Goal: Task Accomplishment & Management: Manage account settings

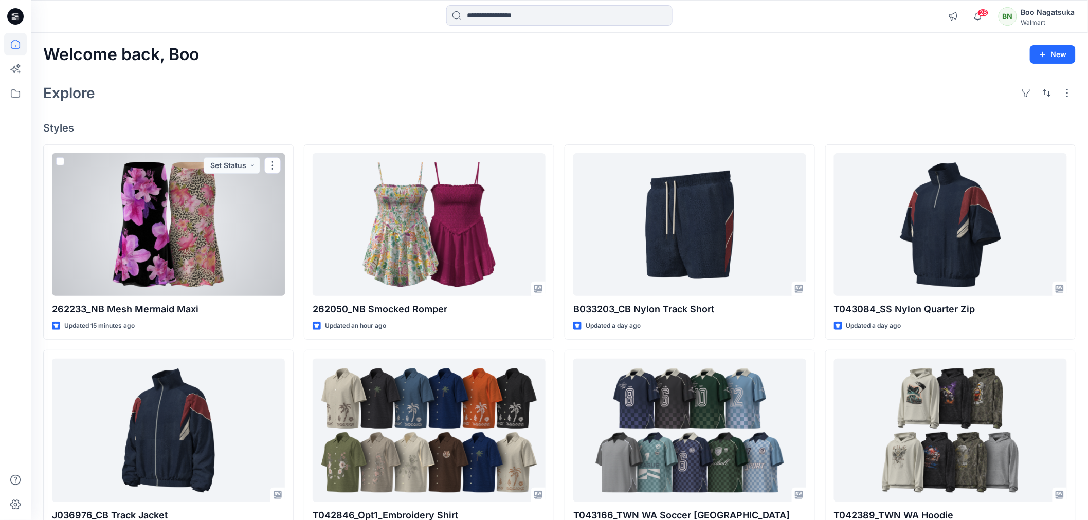
click at [244, 252] on div at bounding box center [168, 224] width 233 height 143
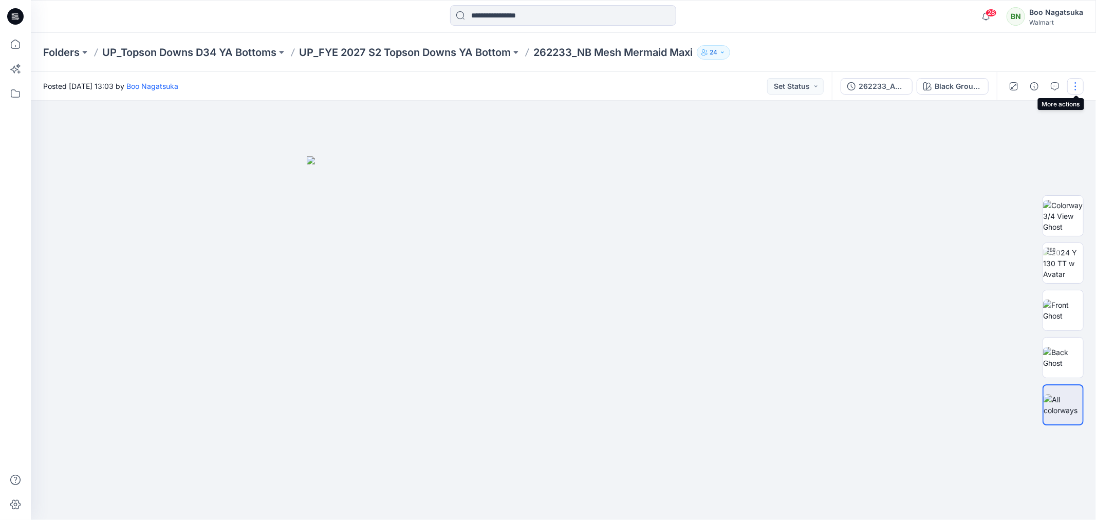
click at [1074, 85] on button "button" at bounding box center [1076, 86] width 16 height 16
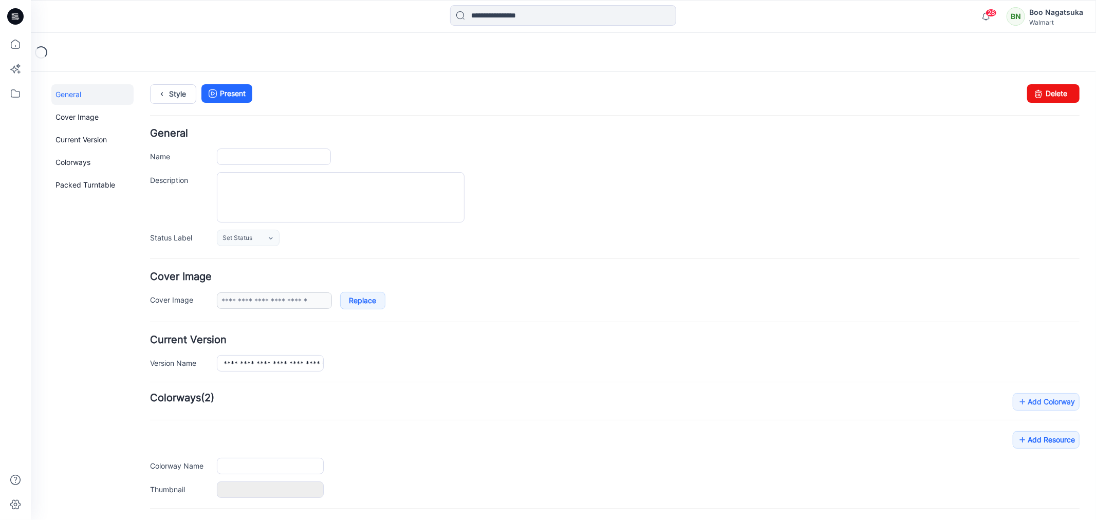
type input "**********"
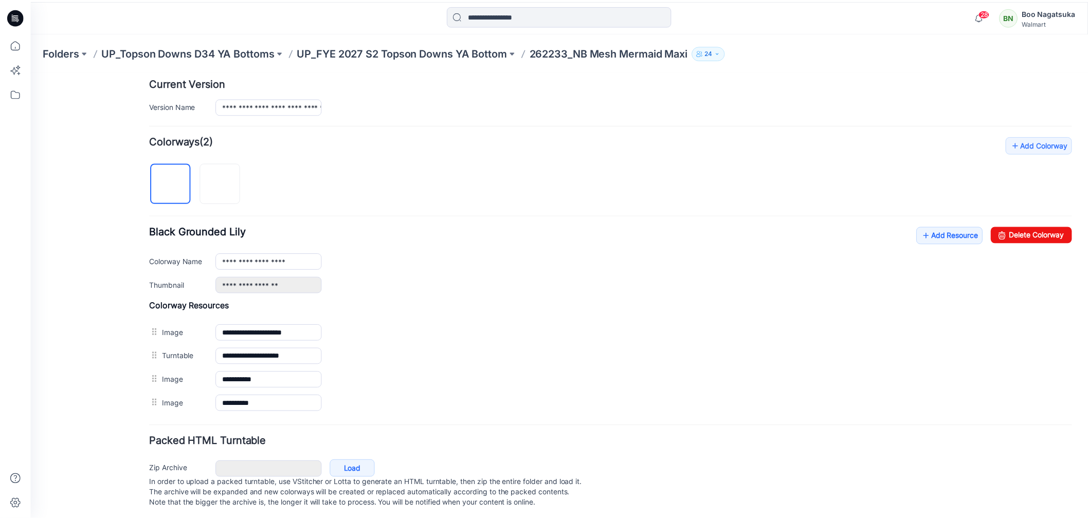
scroll to position [272, 0]
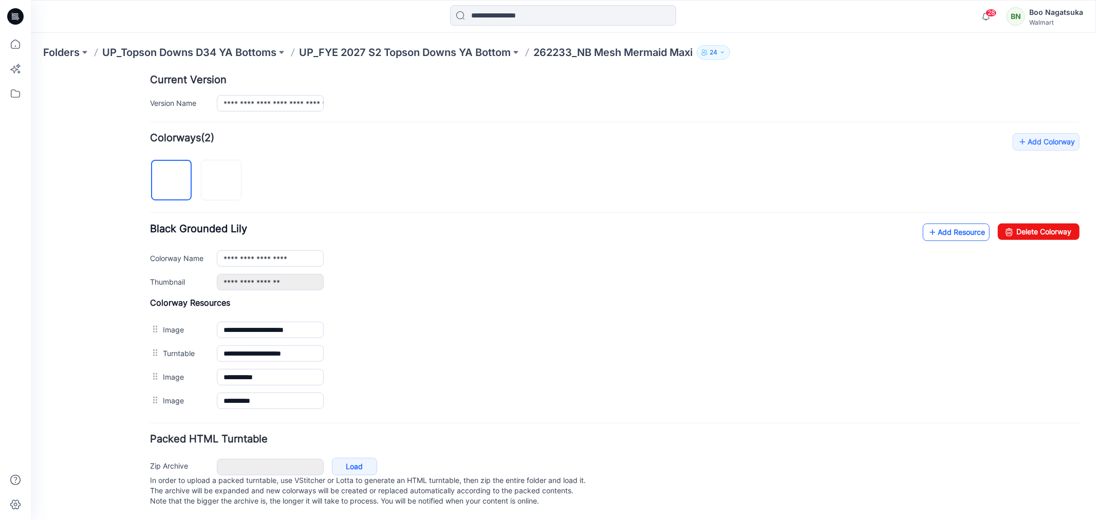
click at [944, 223] on link "Add Resource" at bounding box center [956, 231] width 67 height 17
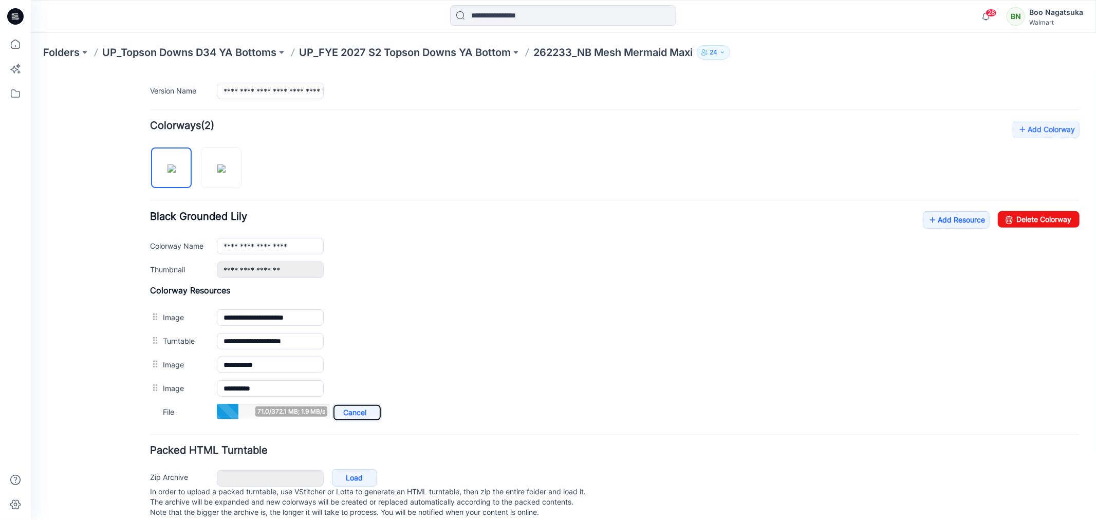
click at [356, 413] on link "Cancel" at bounding box center [356, 411] width 49 height 17
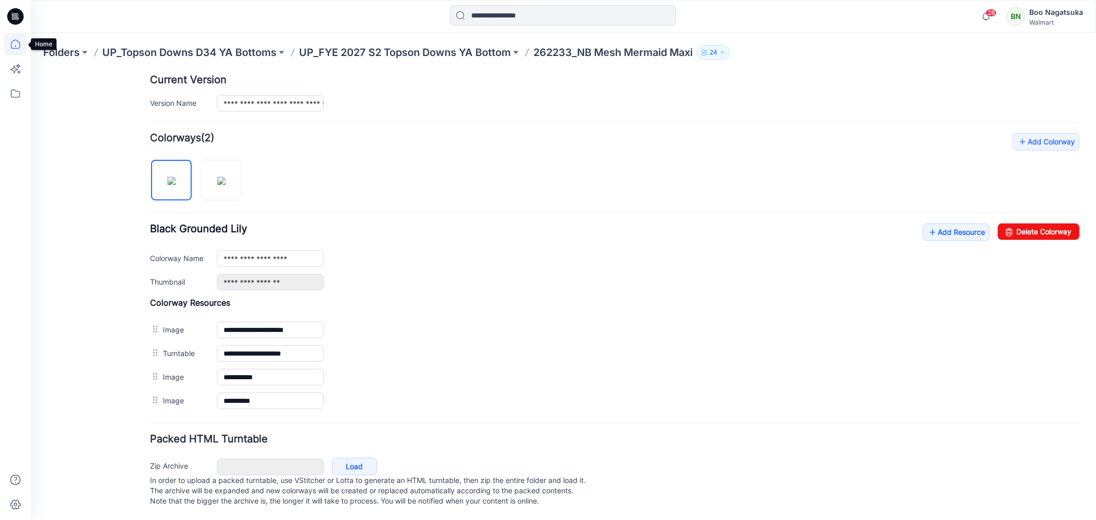
click at [16, 42] on icon at bounding box center [15, 44] width 23 height 23
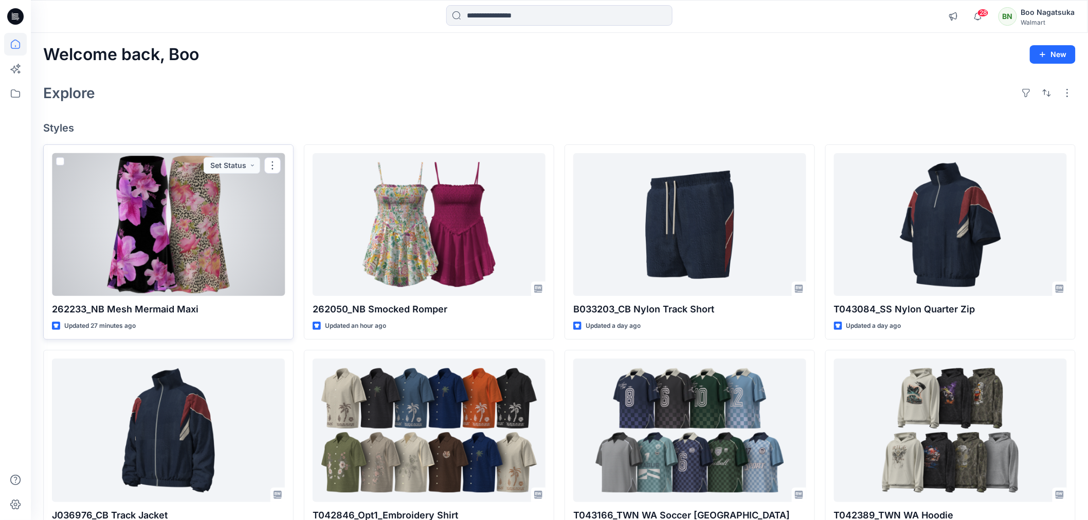
click at [213, 244] on div at bounding box center [168, 224] width 233 height 143
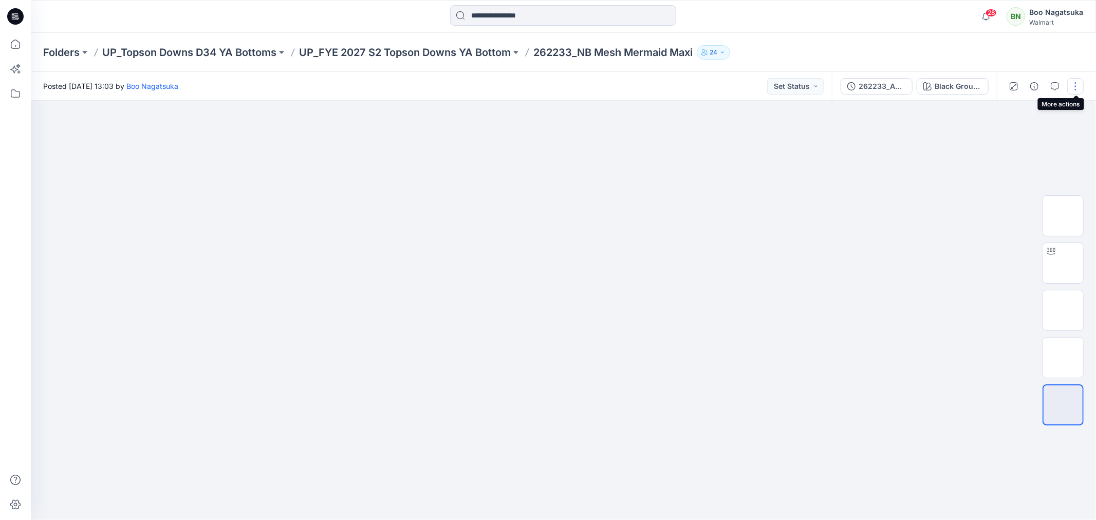
click at [1075, 85] on button "button" at bounding box center [1076, 86] width 16 height 16
click at [1050, 84] on button "button" at bounding box center [1055, 86] width 16 height 16
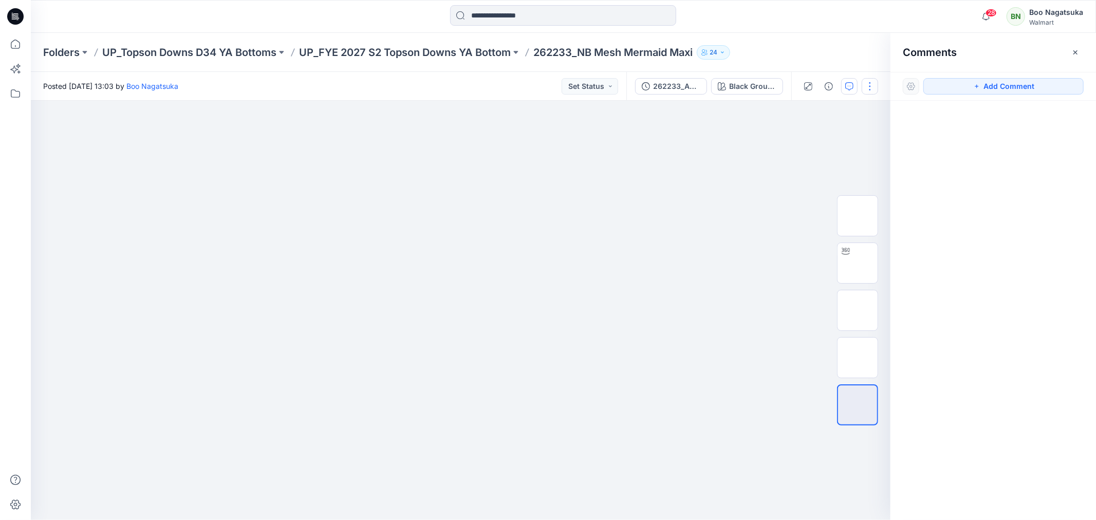
click at [866, 83] on button "button" at bounding box center [870, 86] width 16 height 16
click at [831, 139] on button "Edit" at bounding box center [827, 138] width 95 height 19
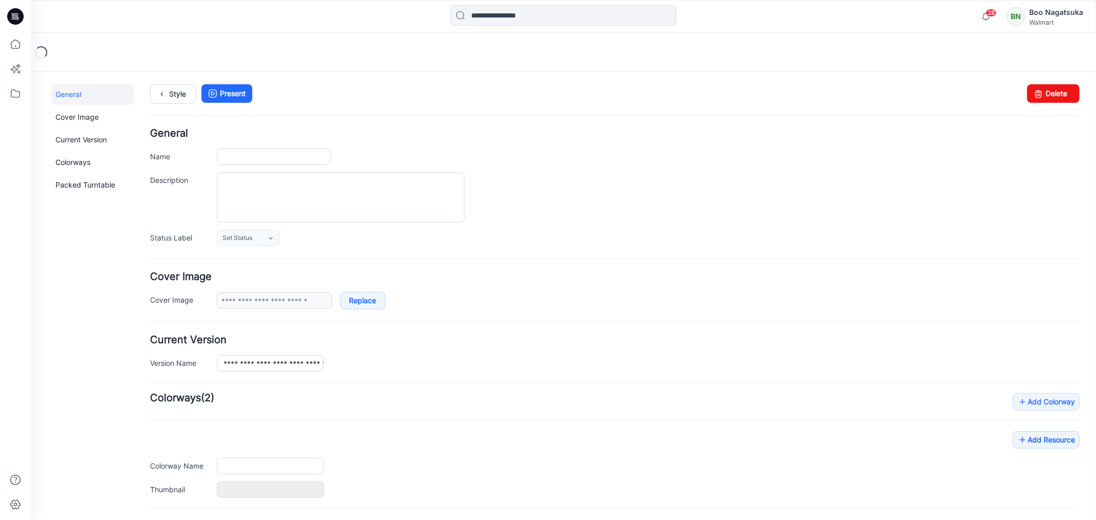
type input "**********"
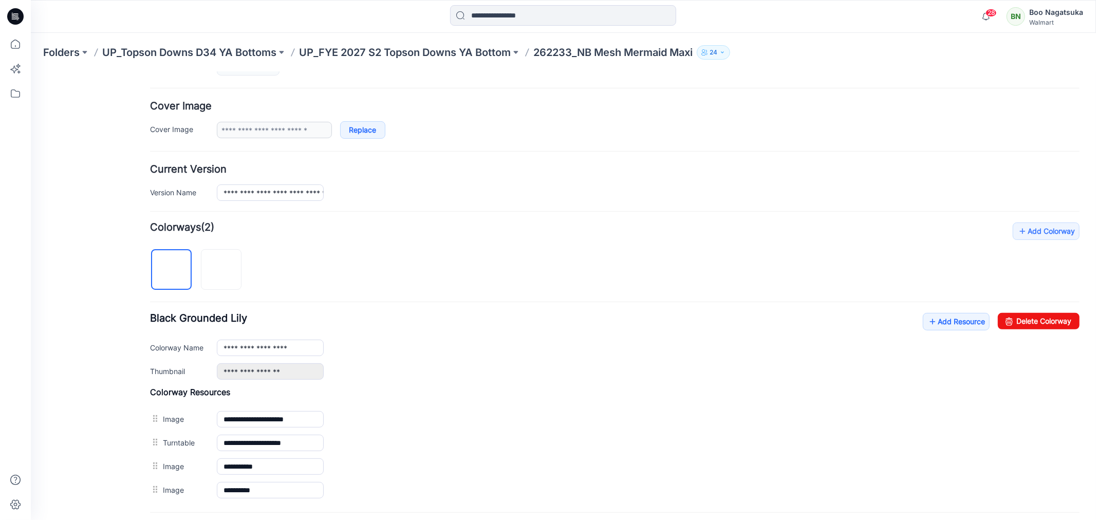
scroll to position [171, 0]
click at [221, 269] on img at bounding box center [221, 269] width 0 height 0
click at [175, 270] on img at bounding box center [171, 269] width 8 height 8
click at [217, 268] on img at bounding box center [221, 269] width 8 height 8
type input "**********"
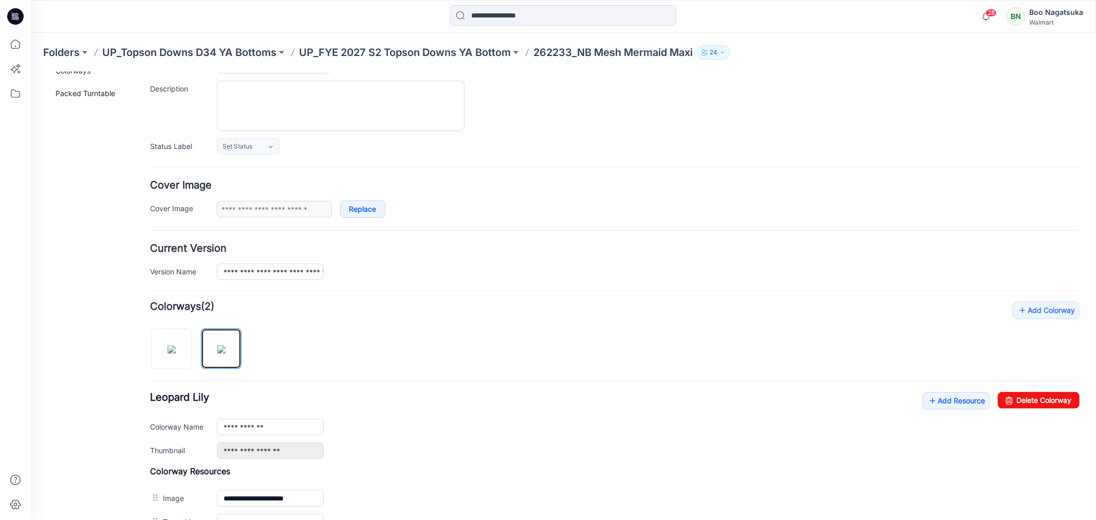
scroll to position [0, 0]
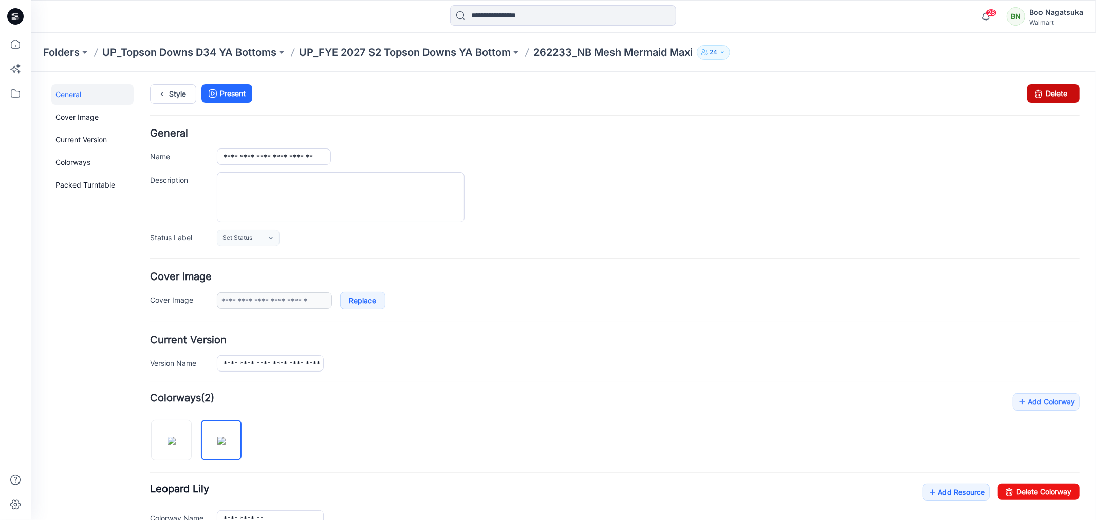
click at [1036, 90] on icon at bounding box center [1038, 93] width 14 height 19
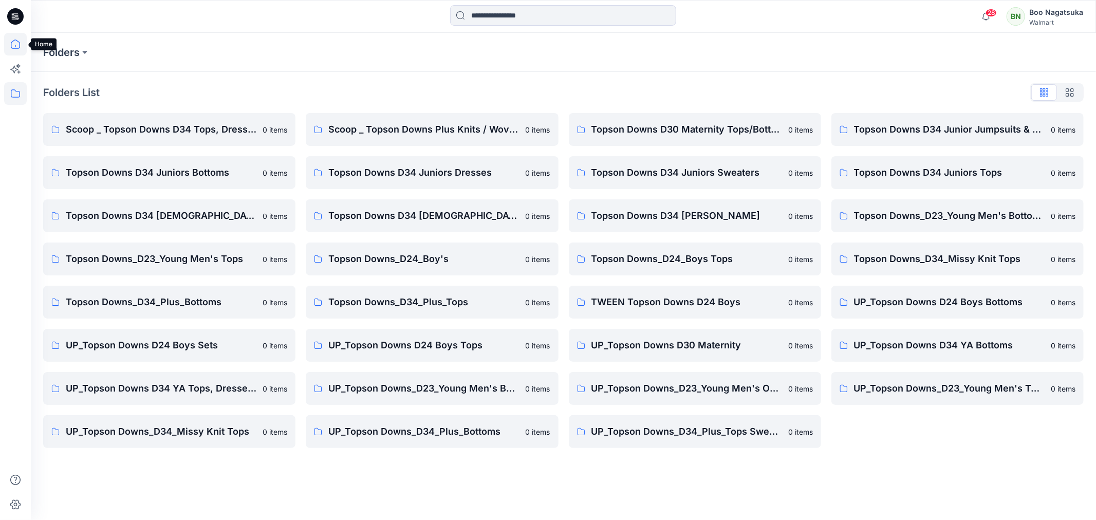
click at [14, 45] on icon at bounding box center [15, 44] width 23 height 23
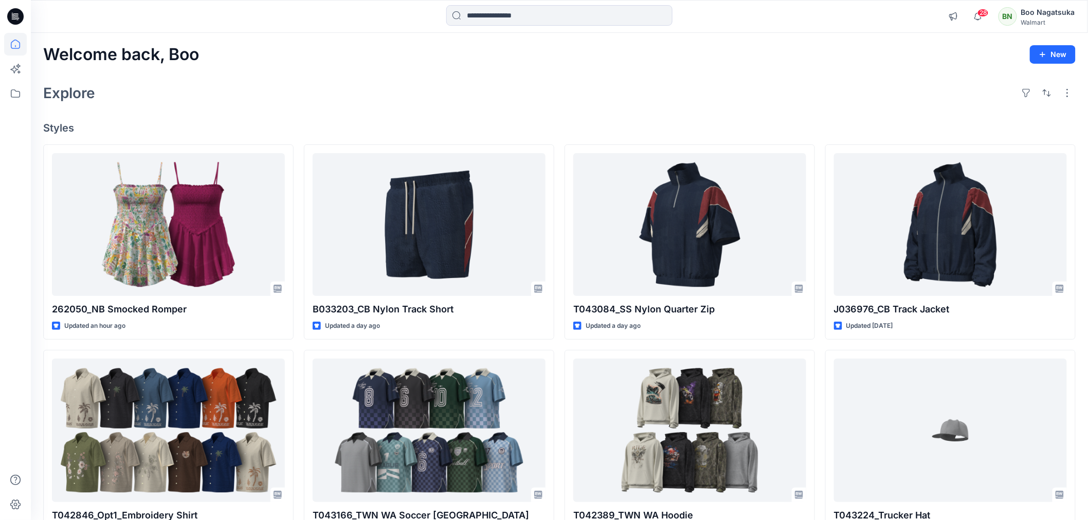
click at [287, 91] on div "Explore" at bounding box center [559, 93] width 1032 height 25
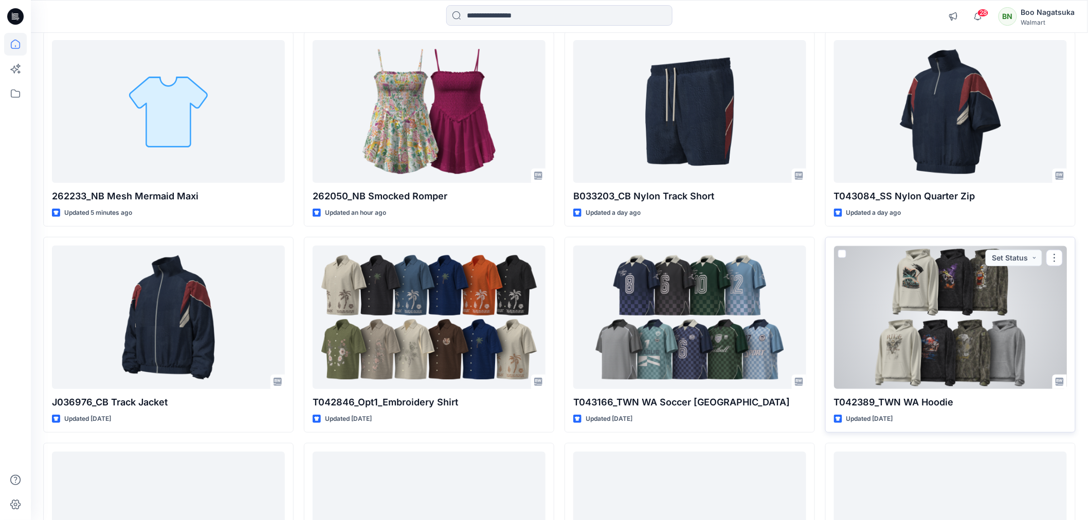
scroll to position [114, 0]
